Goal: Transaction & Acquisition: Purchase product/service

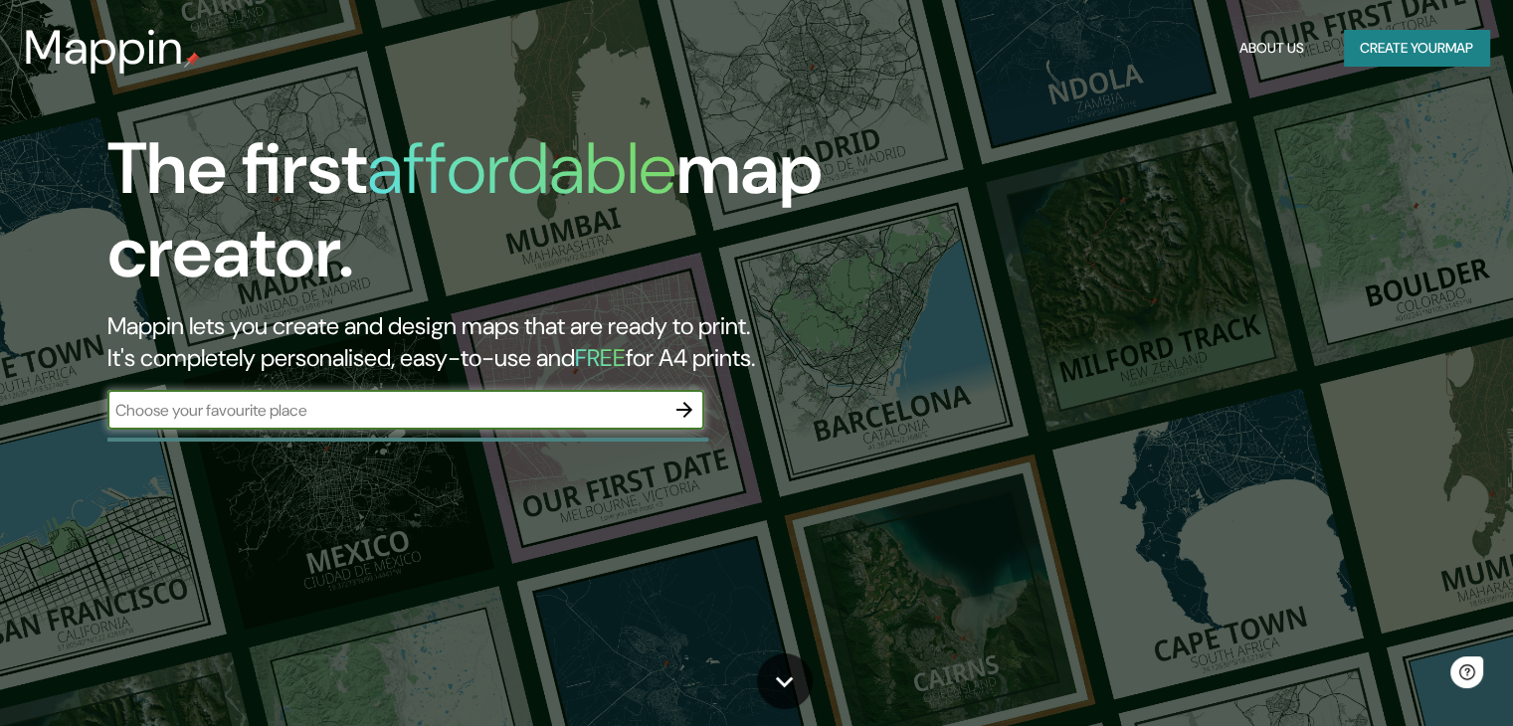
click at [421, 410] on input "text" at bounding box center [385, 410] width 557 height 23
type input "hermosillo sonora"
click at [684, 411] on icon "button" at bounding box center [684, 410] width 24 height 24
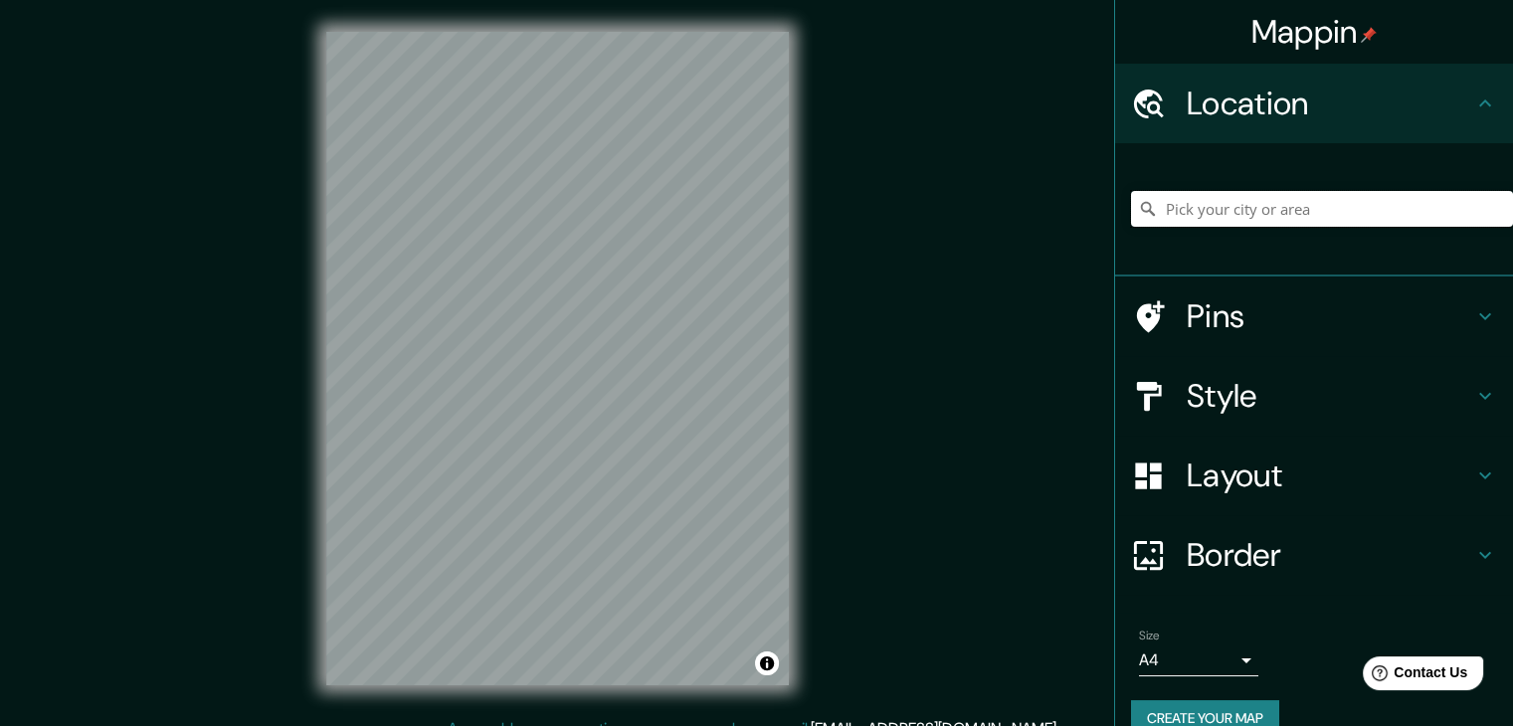
click at [1237, 195] on input "Pick your city or area" at bounding box center [1322, 209] width 382 height 36
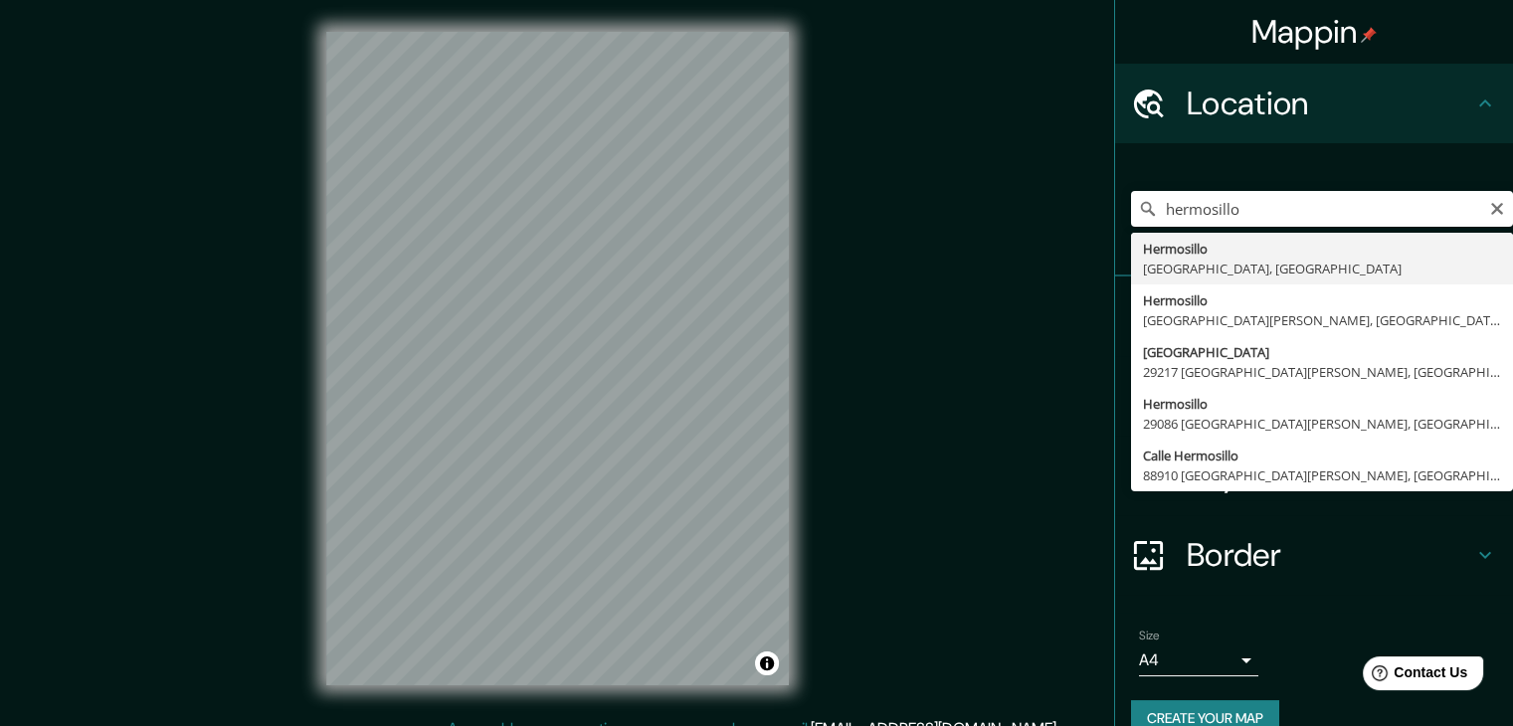
type input "Hermosillo, [GEOGRAPHIC_DATA], [GEOGRAPHIC_DATA]"
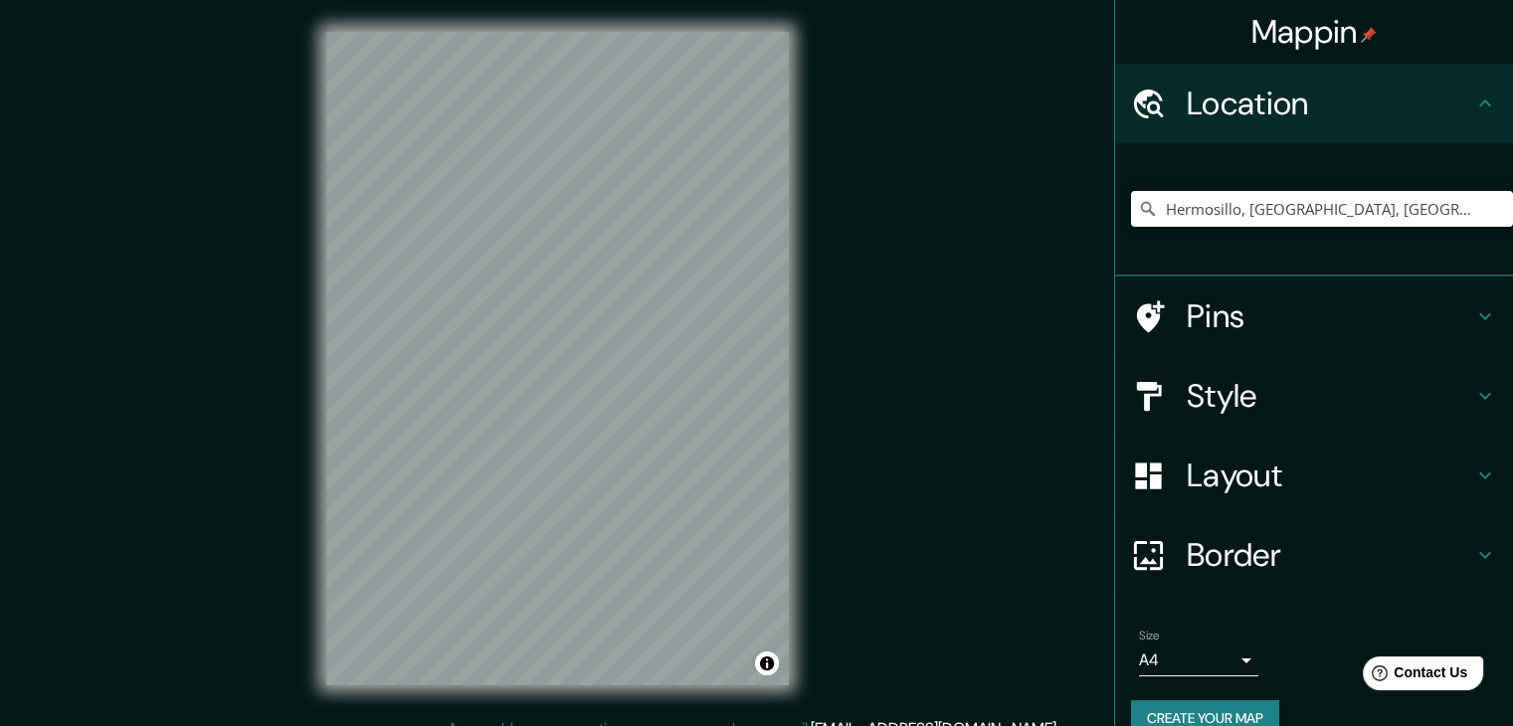
click at [847, 505] on div "Mappin Location [GEOGRAPHIC_DATA], [GEOGRAPHIC_DATA], [GEOGRAPHIC_DATA] Pins St…" at bounding box center [756, 374] width 1513 height 749
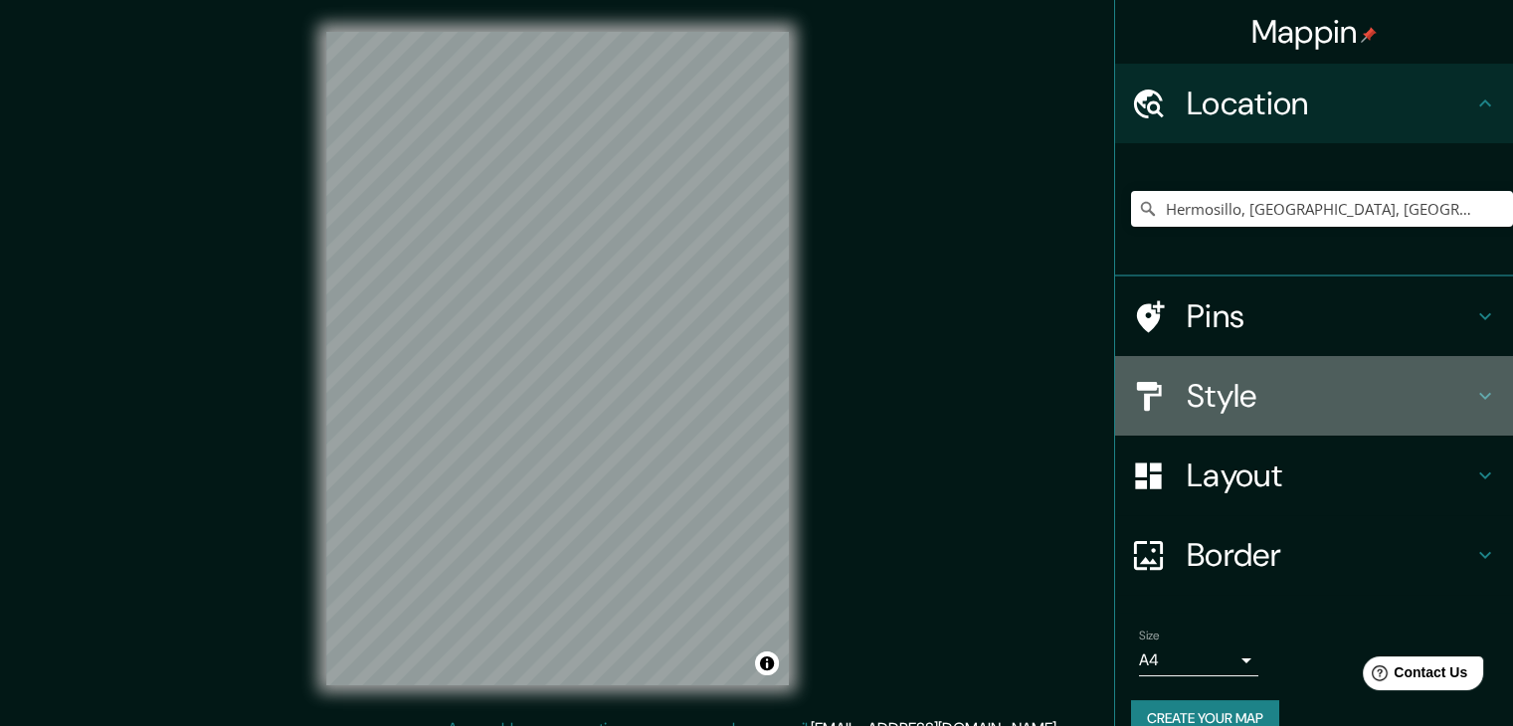
click at [1338, 395] on h4 "Style" at bounding box center [1329, 396] width 286 height 40
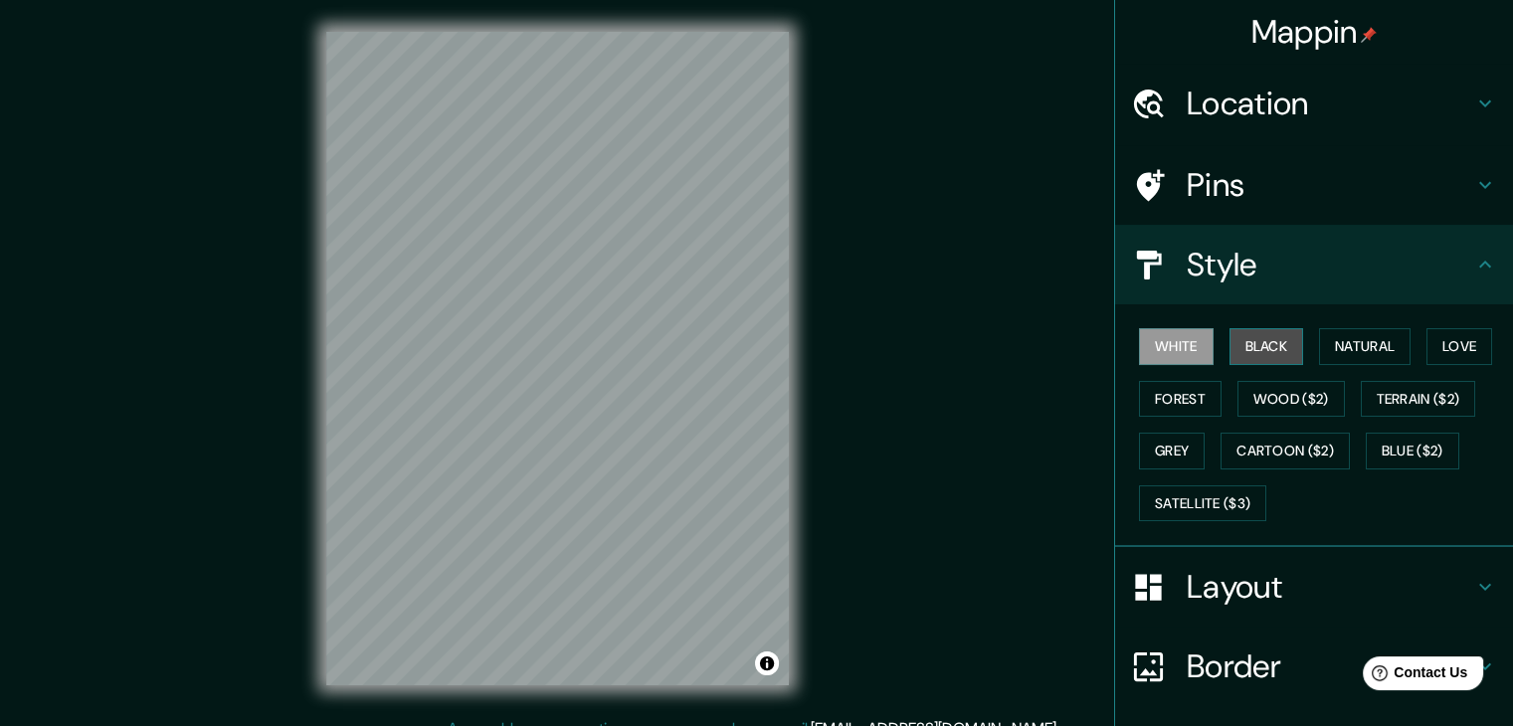
click at [1263, 350] on button "Black" at bounding box center [1266, 346] width 75 height 37
click at [1177, 346] on button "White" at bounding box center [1176, 346] width 75 height 37
click at [1378, 351] on button "Natural" at bounding box center [1364, 346] width 91 height 37
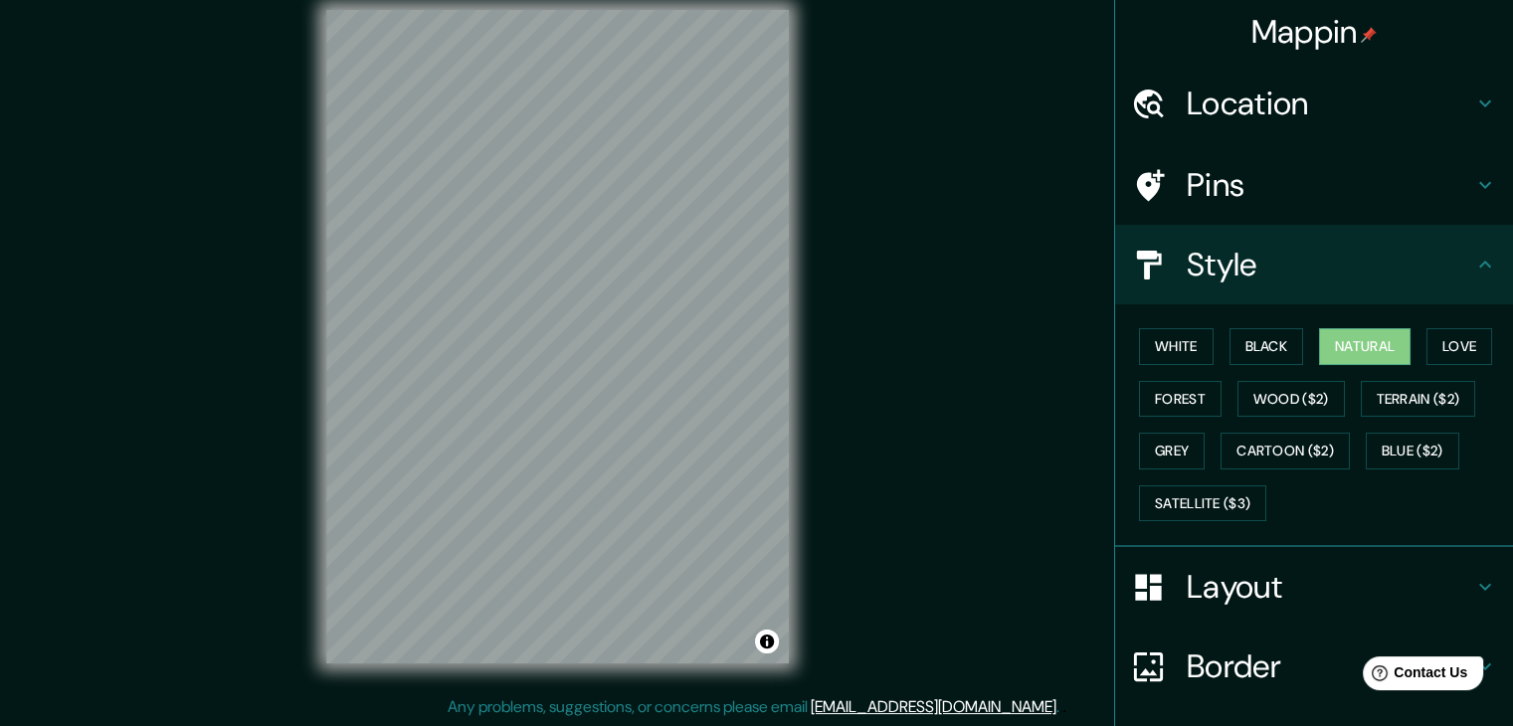
scroll to position [23, 0]
